Goal: Information Seeking & Learning: Find specific fact

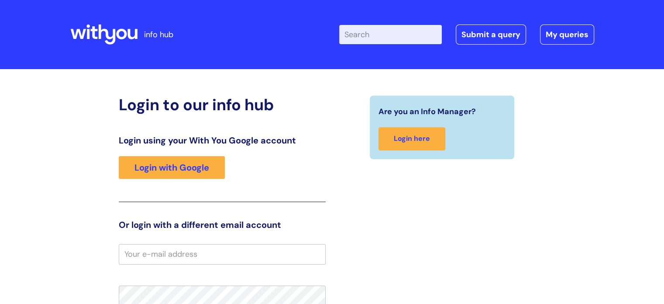
drag, startPoint x: 0, startPoint y: 0, endPoint x: 330, endPoint y: 111, distance: 347.8
click at [330, 111] on div "Login to our info hub Login using your With You Google account Login with Googl…" at bounding box center [222, 271] width 220 height 352
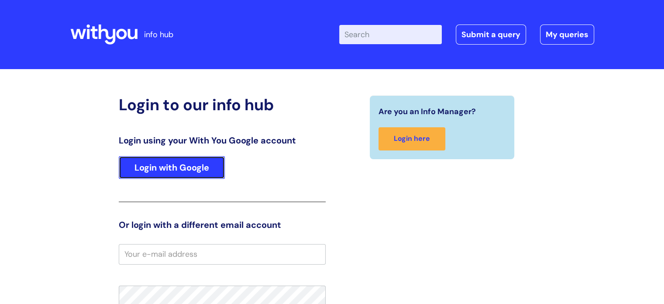
click at [180, 165] on link "Login with Google" at bounding box center [172, 167] width 106 height 23
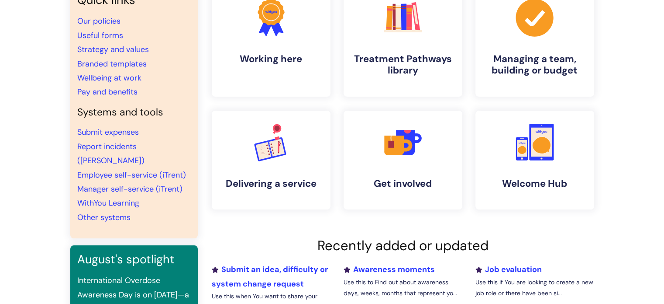
scroll to position [44, 0]
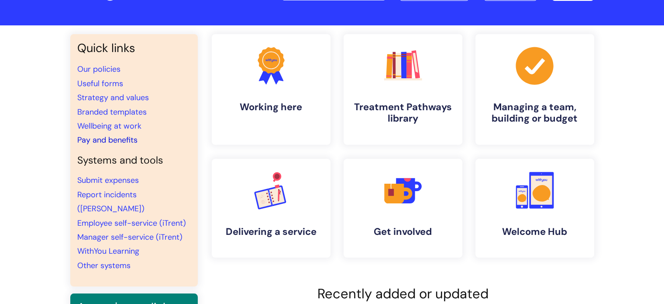
click at [107, 141] on link "Pay and benefits" at bounding box center [107, 140] width 60 height 10
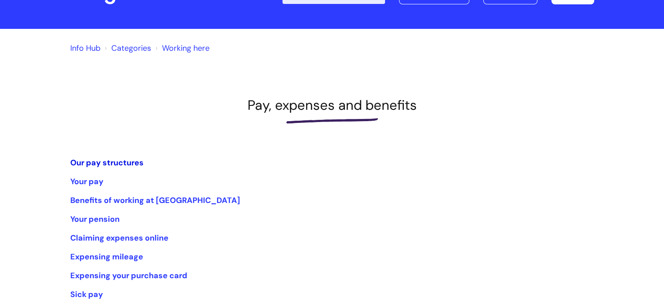
scroll to position [87, 0]
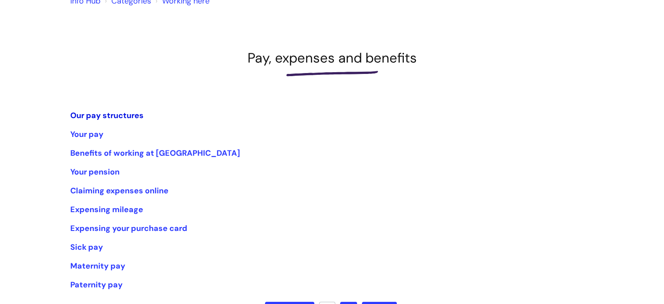
click at [126, 115] on link "Our pay structures" at bounding box center [106, 115] width 73 height 10
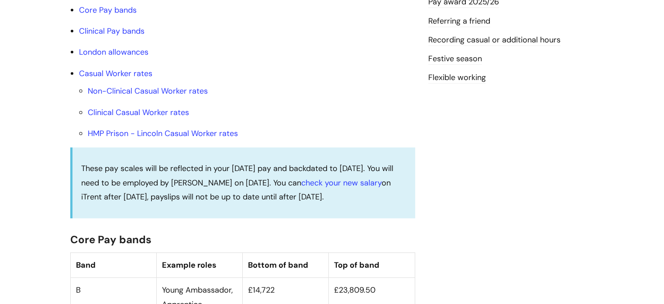
scroll to position [262, 0]
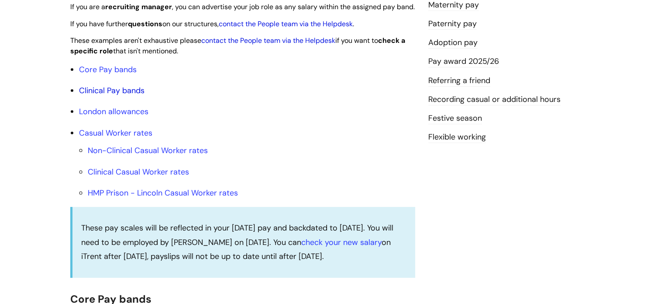
click at [117, 96] on link "Clinical Pay bands" at bounding box center [112, 90] width 66 height 10
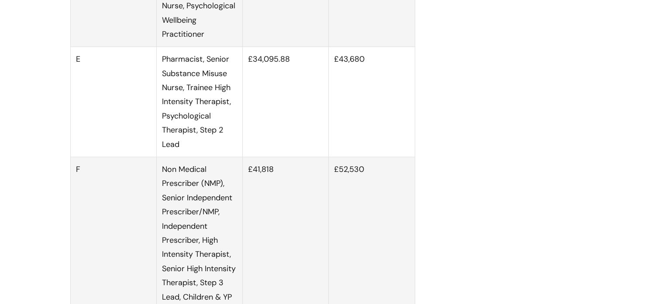
scroll to position [1323, 0]
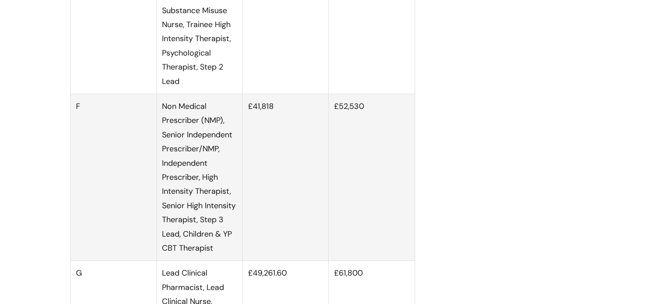
click at [122, 128] on td "F" at bounding box center [113, 177] width 86 height 166
drag, startPoint x: 248, startPoint y: 114, endPoint x: 289, endPoint y: 115, distance: 40.6
click at [289, 115] on td "£41,818" at bounding box center [286, 177] width 86 height 166
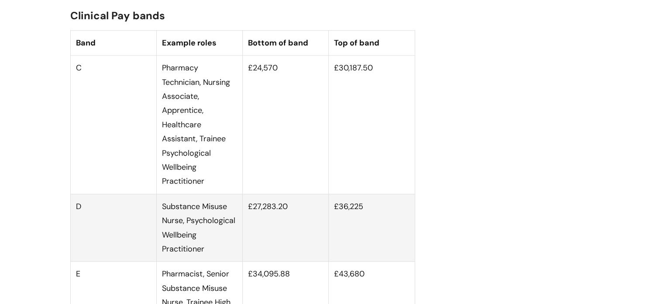
scroll to position [1061, 0]
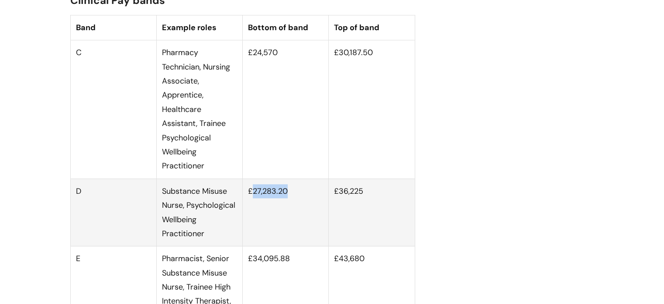
drag, startPoint x: 253, startPoint y: 200, endPoint x: 317, endPoint y: 205, distance: 63.6
click at [317, 205] on td "£27,283.20" at bounding box center [286, 212] width 86 height 68
drag, startPoint x: 337, startPoint y: 201, endPoint x: 399, endPoint y: 197, distance: 62.2
click at [399, 197] on td "£36,225" at bounding box center [372, 212] width 86 height 68
click at [348, 207] on td "£36,225" at bounding box center [372, 212] width 86 height 68
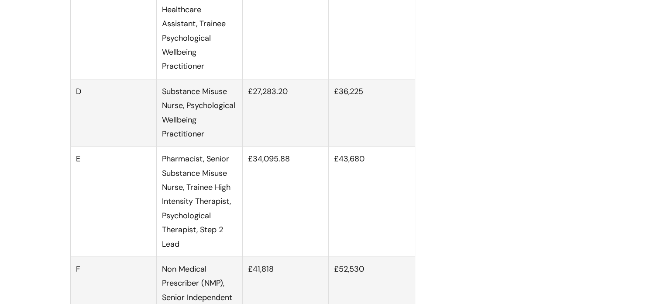
scroll to position [1279, 0]
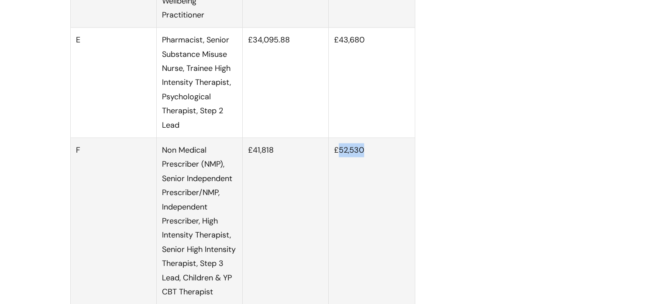
drag, startPoint x: 340, startPoint y: 156, endPoint x: 410, endPoint y: 160, distance: 70.4
click at [410, 162] on td "£52,530" at bounding box center [372, 221] width 86 height 166
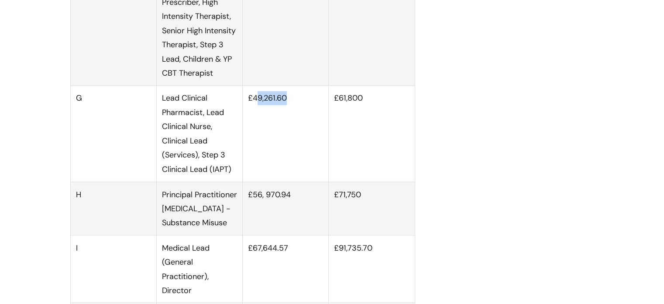
drag, startPoint x: 256, startPoint y: 104, endPoint x: 313, endPoint y: 103, distance: 56.4
click at [312, 103] on td "£49,261.60" at bounding box center [286, 134] width 86 height 96
drag, startPoint x: 335, startPoint y: 103, endPoint x: 407, endPoint y: 108, distance: 71.4
click at [406, 110] on td "£61,800" at bounding box center [372, 134] width 86 height 96
